Goal: Task Accomplishment & Management: Use online tool/utility

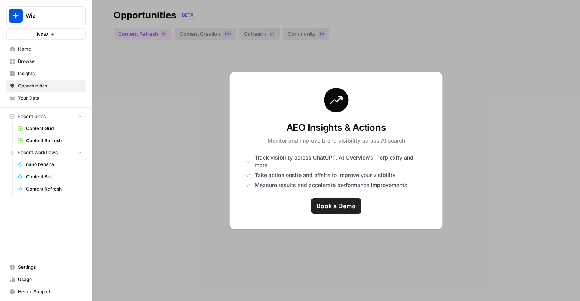
click at [82, 127] on link "Content Grid" at bounding box center [49, 128] width 71 height 12
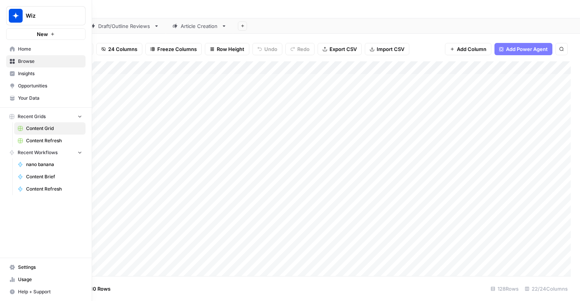
click at [30, 280] on span "Usage" at bounding box center [50, 279] width 64 height 7
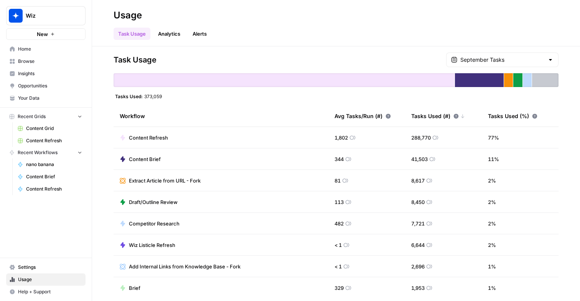
drag, startPoint x: 145, startPoint y: 97, endPoint x: 178, endPoint y: 97, distance: 33.4
click at [178, 97] on div "Tasks Used: 373,059" at bounding box center [335, 96] width 445 height 6
click at [476, 58] on div "September Tasks" at bounding box center [502, 60] width 112 height 15
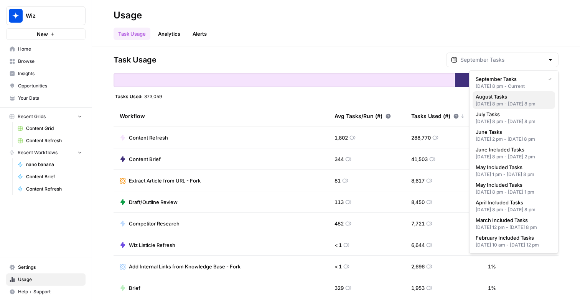
click at [483, 97] on span "August Tasks" at bounding box center [511, 97] width 73 height 8
type input "August Tasks"
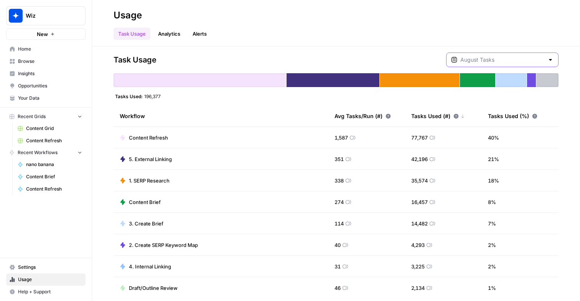
click at [528, 58] on input "text" at bounding box center [502, 60] width 84 height 8
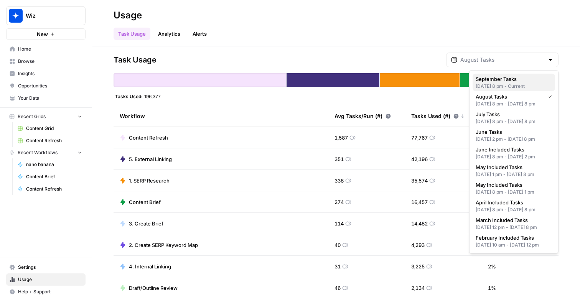
click at [528, 81] on span "September Tasks" at bounding box center [511, 79] width 73 height 8
type input "September Tasks"
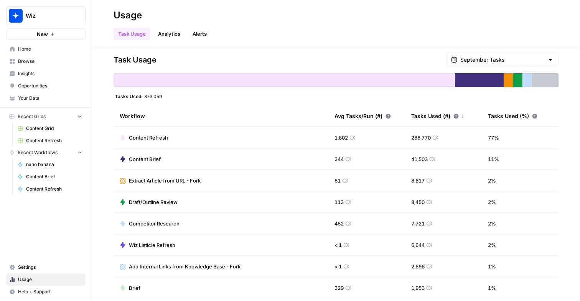
click at [178, 36] on link "Analytics" at bounding box center [168, 34] width 31 height 12
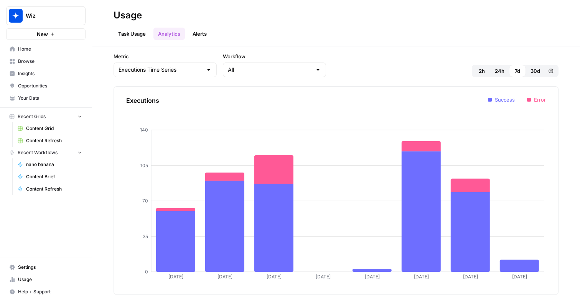
click at [199, 36] on link "Alerts" at bounding box center [199, 34] width 23 height 12
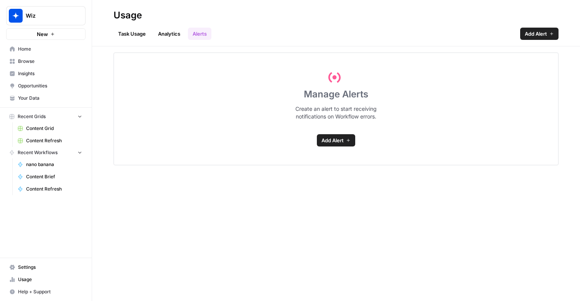
click at [136, 36] on link "Task Usage" at bounding box center [131, 34] width 37 height 12
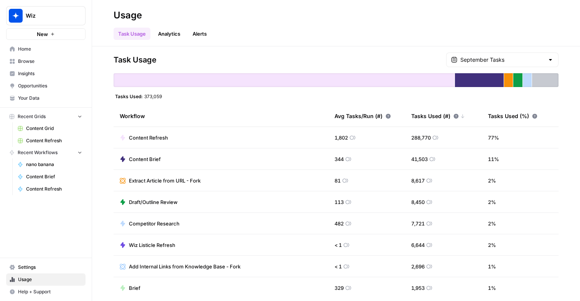
click at [62, 50] on span "Home" at bounding box center [50, 49] width 64 height 7
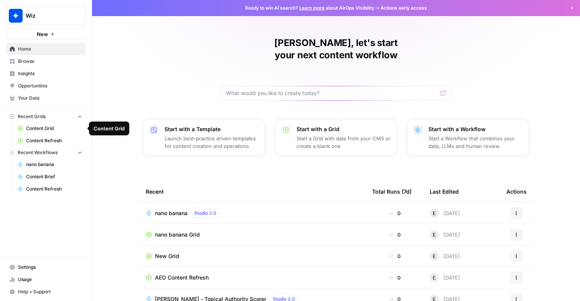
click at [47, 141] on span "Content Refresh" at bounding box center [54, 140] width 56 height 7
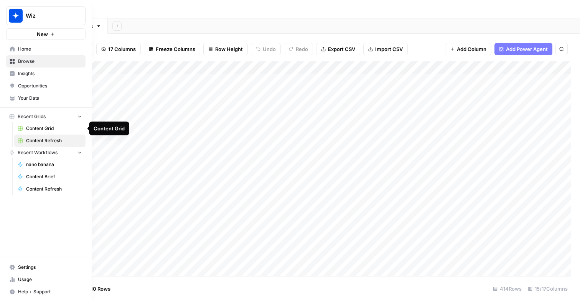
click at [46, 127] on span "Content Grid" at bounding box center [54, 128] width 56 height 7
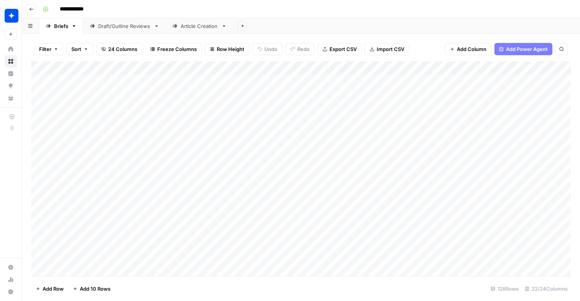
click at [120, 28] on div "Draft/Outline Reviews" at bounding box center [124, 26] width 53 height 8
click at [87, 268] on div "Add Column" at bounding box center [300, 168] width 539 height 215
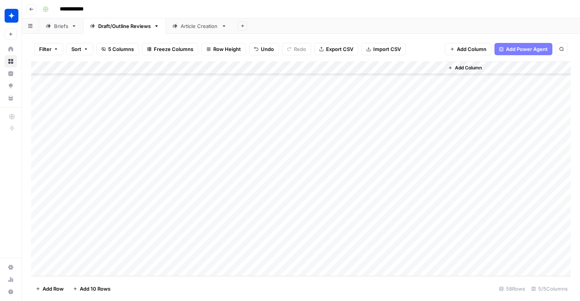
click at [89, 259] on div "Add Column" at bounding box center [300, 168] width 539 height 215
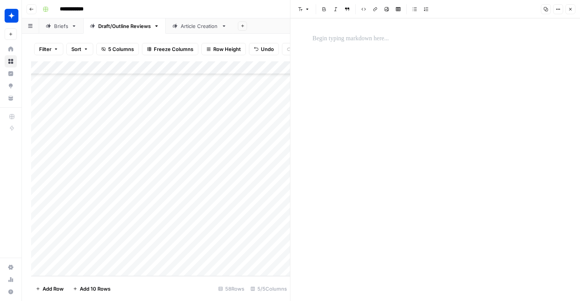
click at [360, 41] on p at bounding box center [434, 39] width 245 height 10
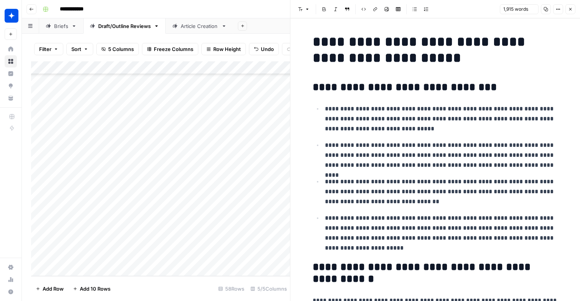
scroll to position [2900, 0]
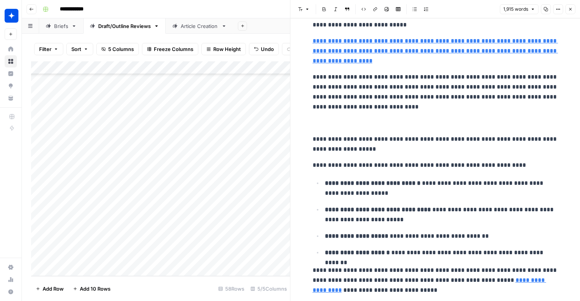
click at [200, 256] on div "Add Column" at bounding box center [160, 168] width 259 height 215
click at [189, 288] on button "Draft" at bounding box center [188, 286] width 18 height 9
click at [267, 255] on div "Add Column" at bounding box center [160, 168] width 259 height 215
click at [122, 267] on div "Add Column" at bounding box center [160, 168] width 259 height 215
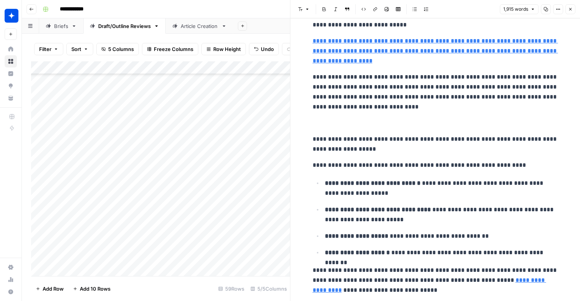
scroll to position [580, 0]
click at [132, 254] on div "Add Column" at bounding box center [160, 168] width 259 height 215
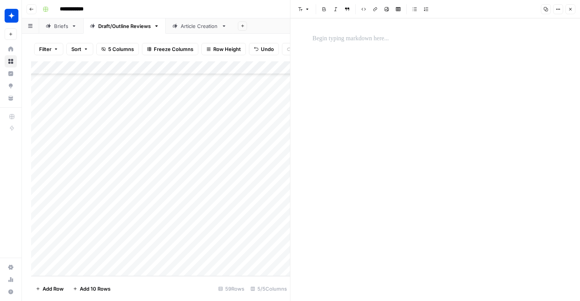
click at [359, 25] on div at bounding box center [435, 159] width 255 height 283
click at [350, 36] on p at bounding box center [434, 39] width 245 height 10
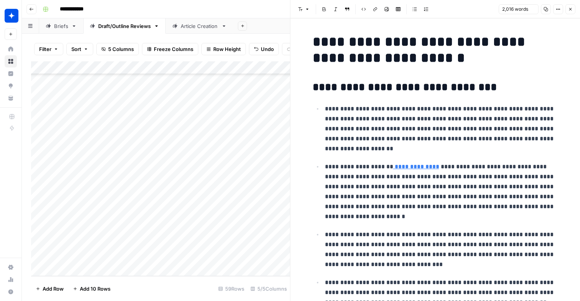
scroll to position [2807, 0]
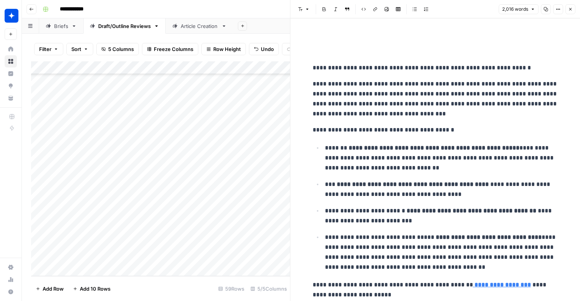
click at [190, 256] on div "Add Column" at bounding box center [160, 168] width 259 height 215
click at [198, 285] on div "Draft" at bounding box center [188, 286] width 21 height 11
click at [190, 292] on div "Draft" at bounding box center [209, 287] width 77 height 14
click at [188, 287] on button "Draft" at bounding box center [188, 286] width 18 height 9
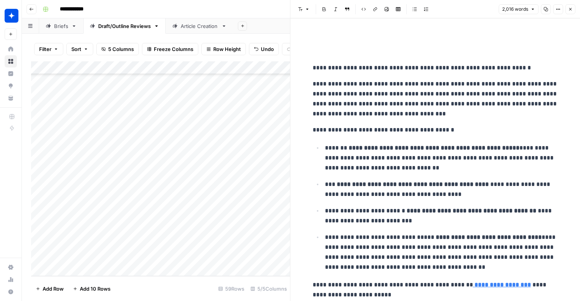
click at [269, 256] on div "Add Column" at bounding box center [160, 168] width 259 height 215
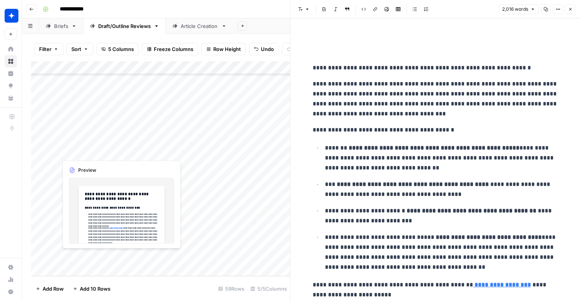
click at [110, 269] on div "Add Column" at bounding box center [160, 168] width 259 height 215
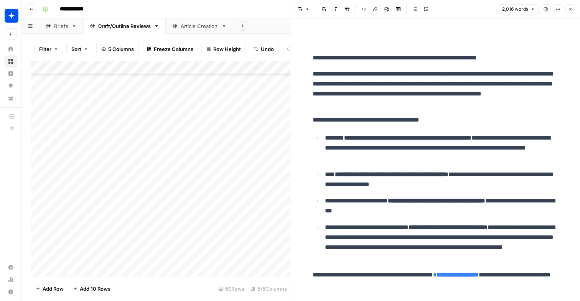
scroll to position [593, 0]
click at [109, 261] on div "Add Column" at bounding box center [160, 168] width 259 height 215
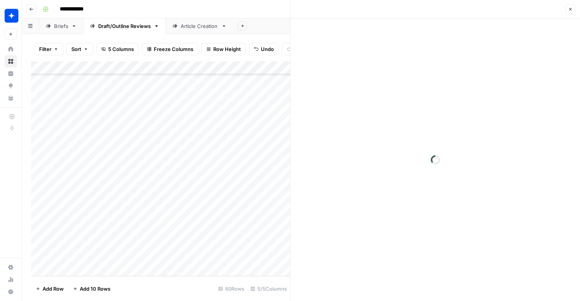
click at [109, 261] on div at bounding box center [113, 257] width 110 height 14
click at [324, 39] on p at bounding box center [434, 39] width 245 height 10
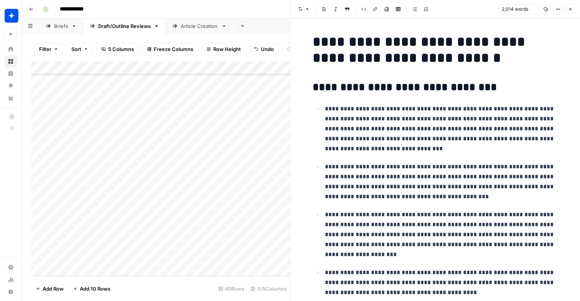
scroll to position [2812, 0]
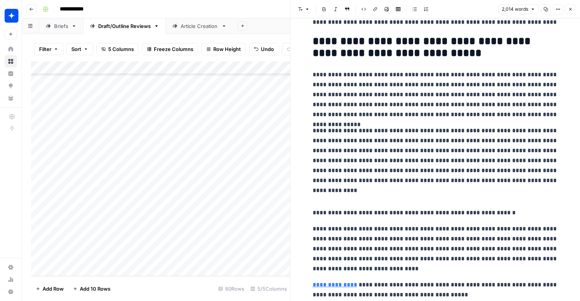
click at [189, 258] on div "Add Column" at bounding box center [160, 168] width 259 height 215
click at [193, 282] on button "Draft" at bounding box center [188, 286] width 18 height 9
click at [272, 257] on div "Add Column" at bounding box center [160, 168] width 259 height 215
click at [265, 256] on div "Add Column" at bounding box center [160, 168] width 259 height 215
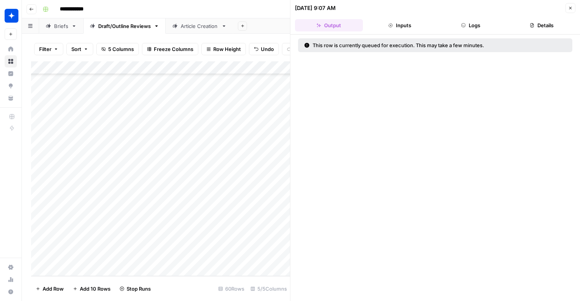
click at [111, 265] on div "Add Column" at bounding box center [160, 168] width 259 height 215
click at [113, 252] on div "Add Column" at bounding box center [160, 168] width 259 height 215
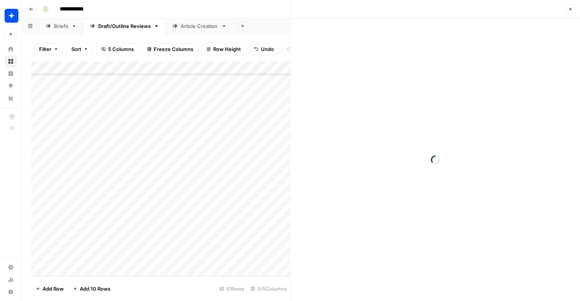
click at [113, 252] on div at bounding box center [113, 257] width 110 height 14
click at [115, 242] on div "Add Column" at bounding box center [160, 168] width 259 height 215
click at [332, 31] on div at bounding box center [435, 39] width 255 height 16
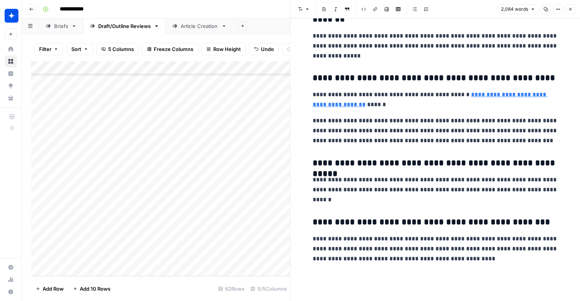
click at [186, 243] on div "Add Column" at bounding box center [160, 168] width 259 height 215
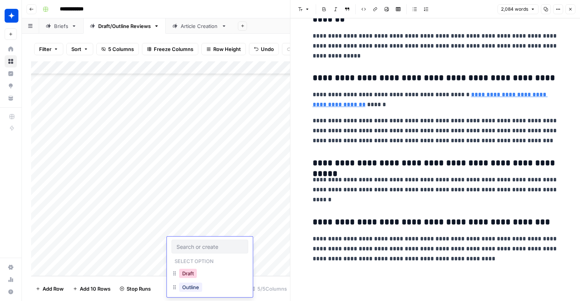
click at [193, 271] on button "Draft" at bounding box center [188, 273] width 18 height 9
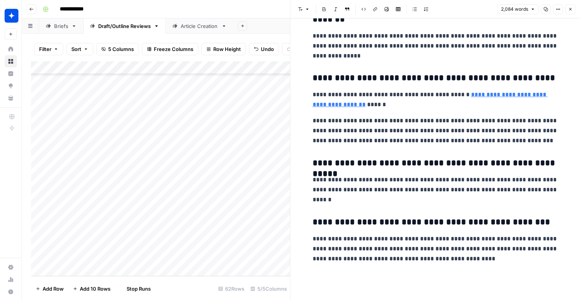
click at [266, 239] on div "Add Column" at bounding box center [160, 168] width 259 height 215
